Goal: Task Accomplishment & Management: Check status

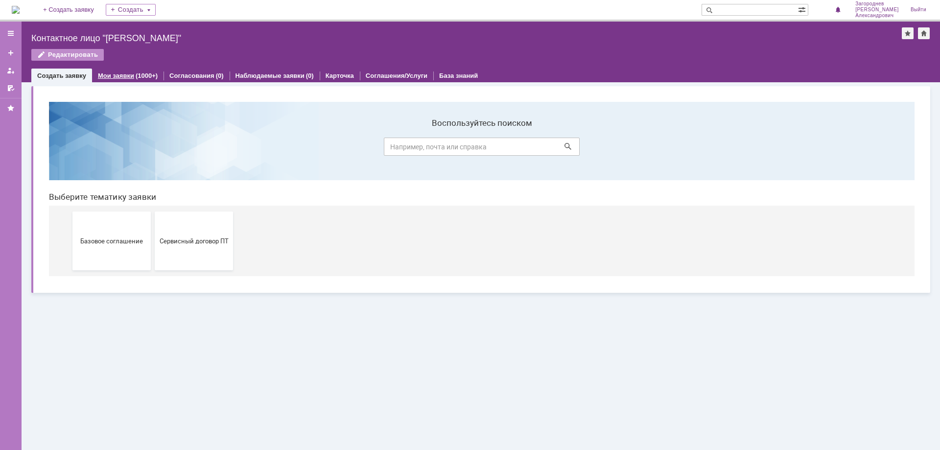
click at [125, 74] on link "Мои заявки" at bounding box center [116, 75] width 36 height 7
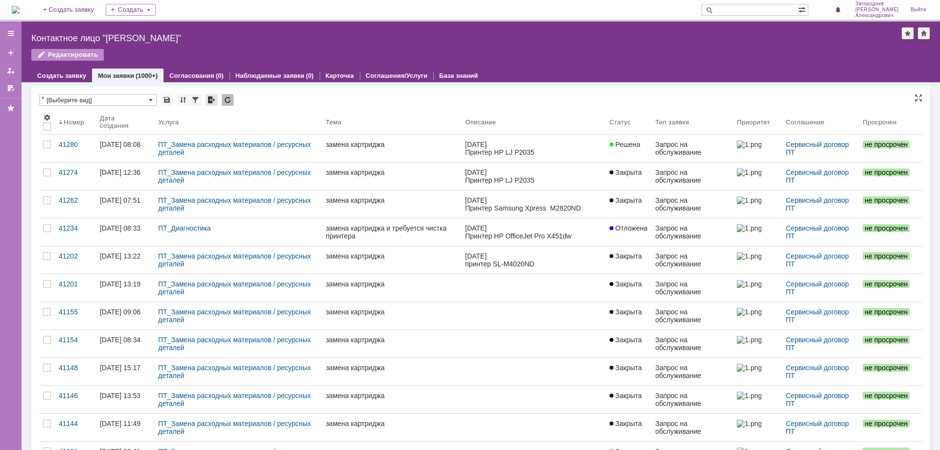
click at [211, 98] on div at bounding box center [212, 100] width 12 height 12
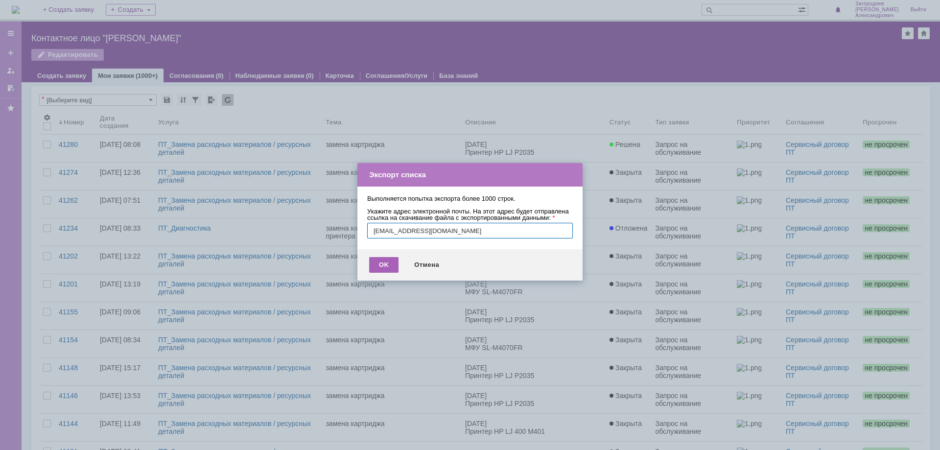
click at [381, 273] on div "OK" at bounding box center [383, 265] width 29 height 16
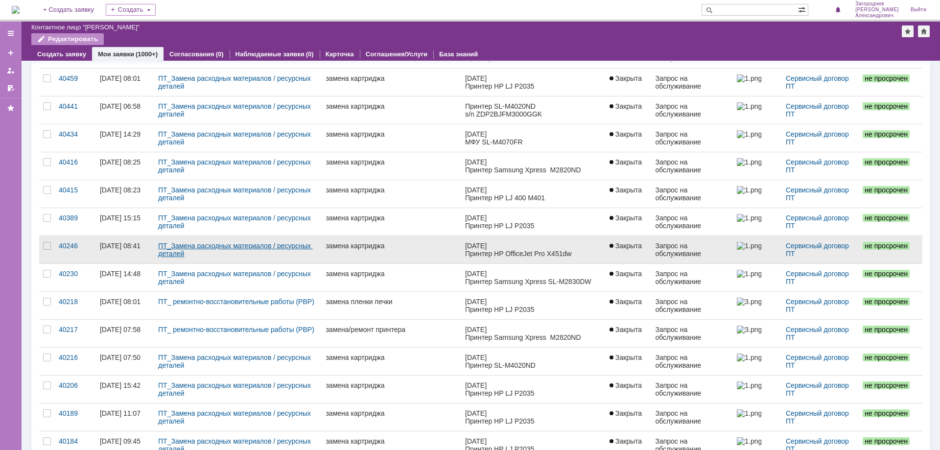
click at [190, 247] on link "ПТ_Замена расходных материалов / ресурсных деталей" at bounding box center [235, 250] width 155 height 16
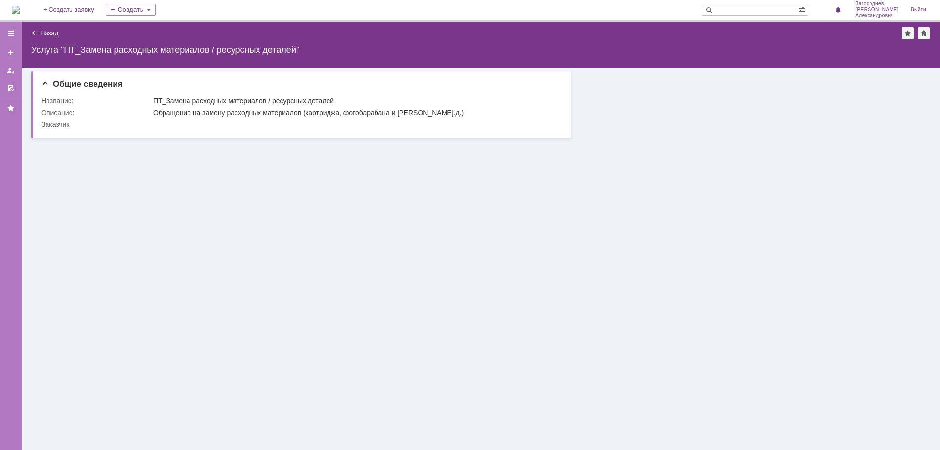
click at [35, 32] on div "Назад" at bounding box center [44, 32] width 27 height 7
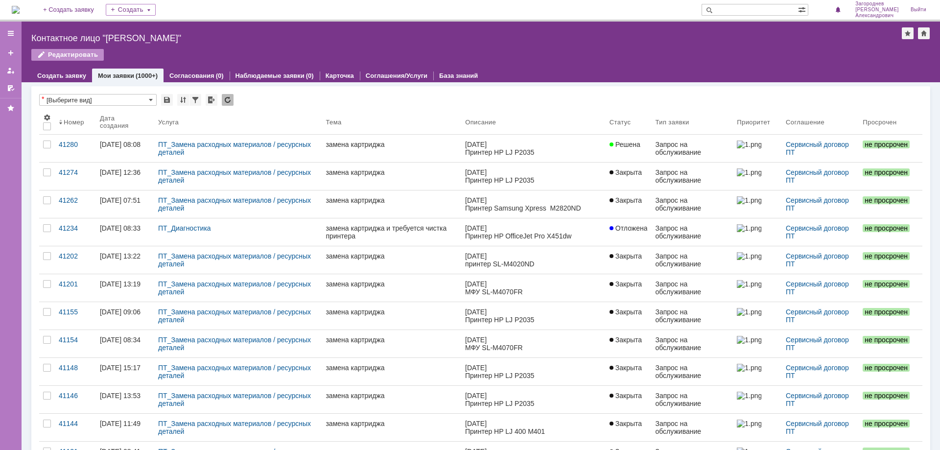
click at [0, 285] on div at bounding box center [11, 236] width 22 height 428
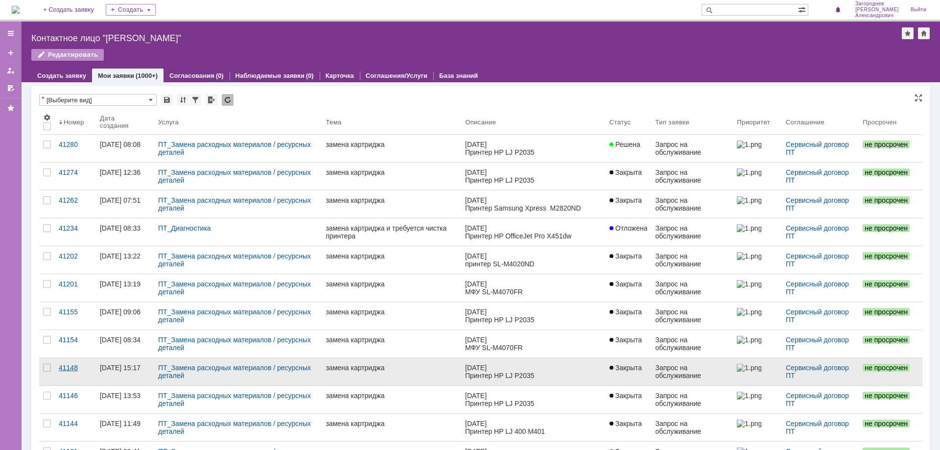
click at [86, 373] on link "41148" at bounding box center [75, 371] width 41 height 27
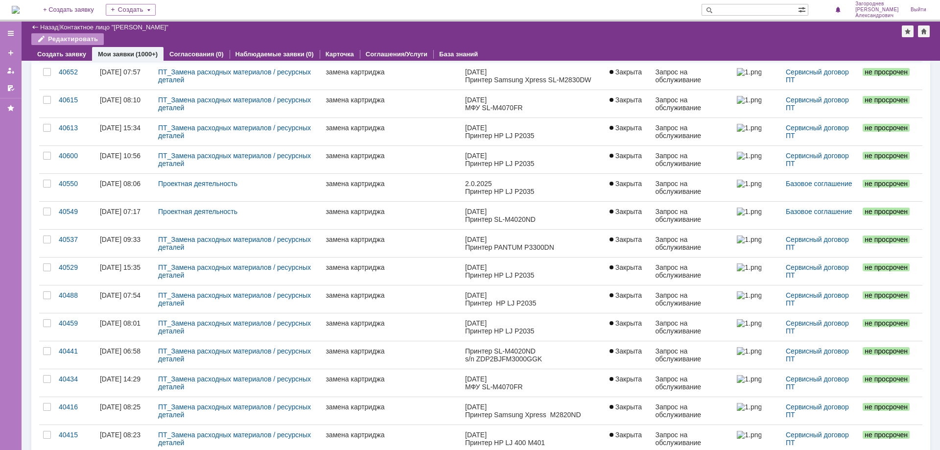
click at [12, 329] on div at bounding box center [11, 236] width 22 height 428
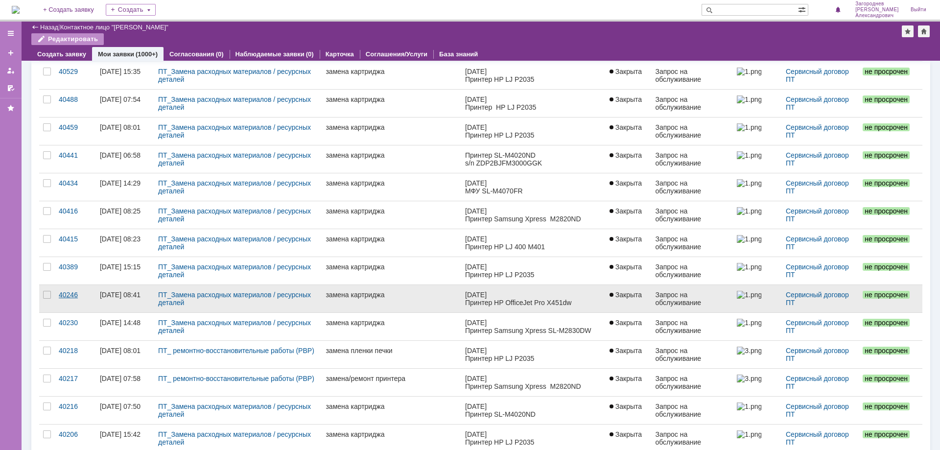
click at [71, 292] on div "40246" at bounding box center [75, 295] width 33 height 8
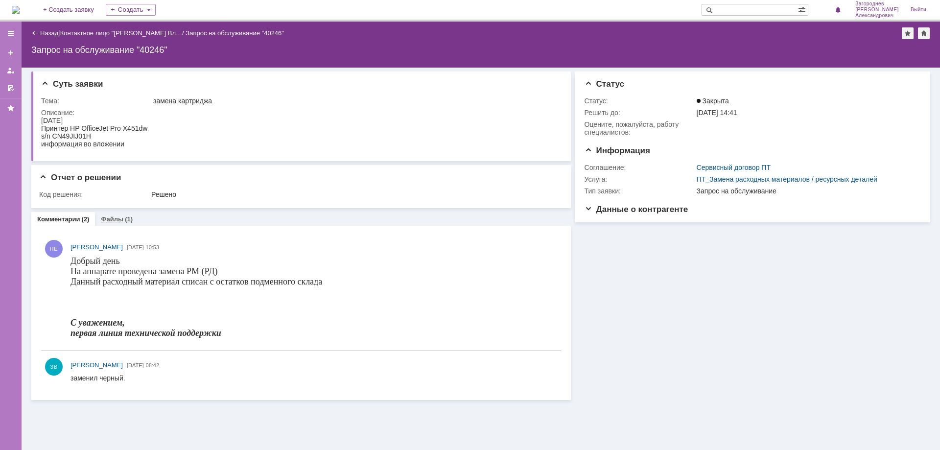
click at [111, 220] on link "Файлы" at bounding box center [112, 218] width 23 height 7
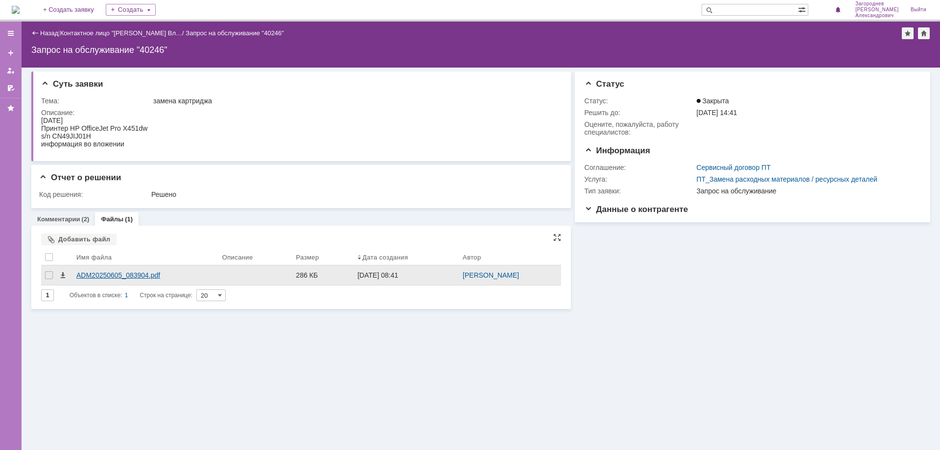
click at [111, 273] on div "ADM20250605_083904.pdf" at bounding box center [145, 275] width 138 height 8
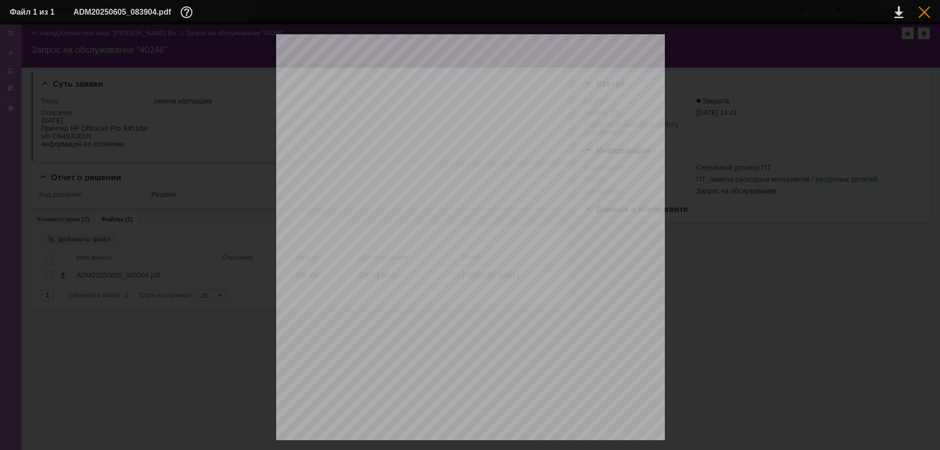
click at [922, 13] on div at bounding box center [924, 12] width 12 height 12
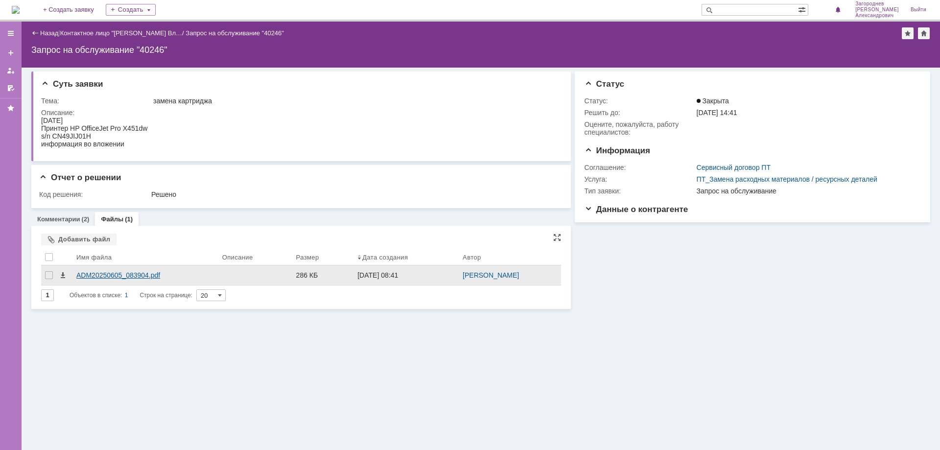
click at [123, 273] on div "ADM20250605_083904.pdf" at bounding box center [145, 275] width 138 height 8
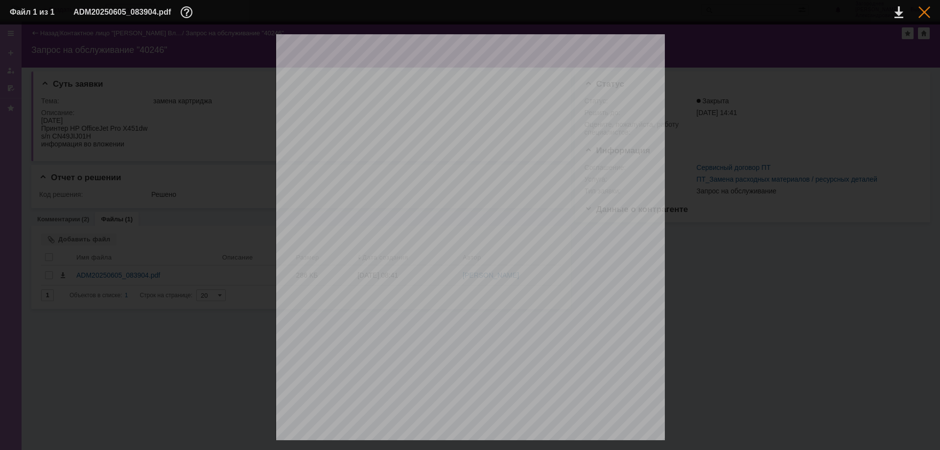
click at [925, 11] on div at bounding box center [924, 12] width 12 height 12
